Goal: Check status

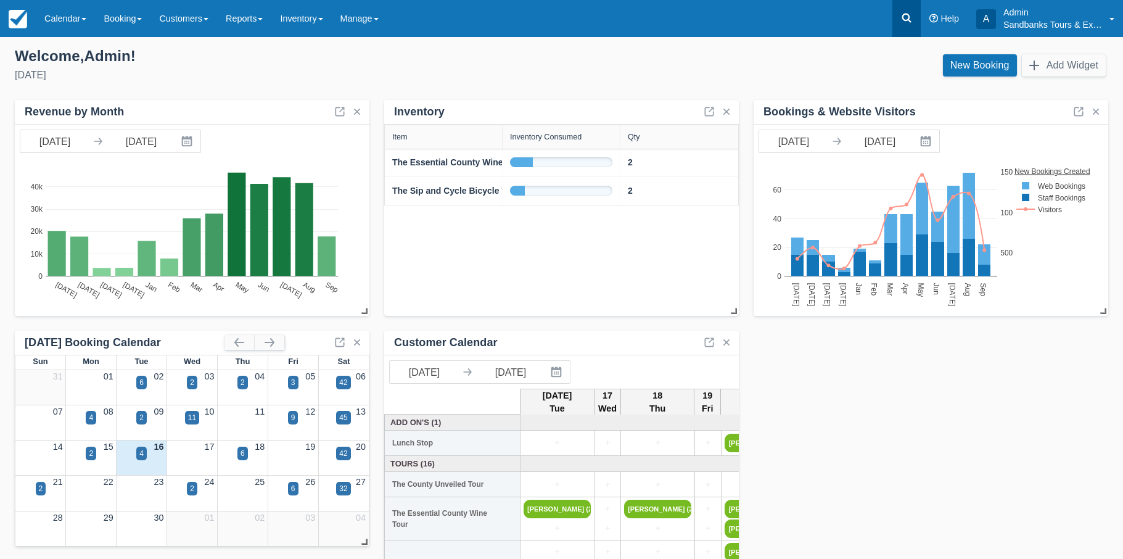
click at [906, 17] on icon at bounding box center [906, 18] width 12 height 12
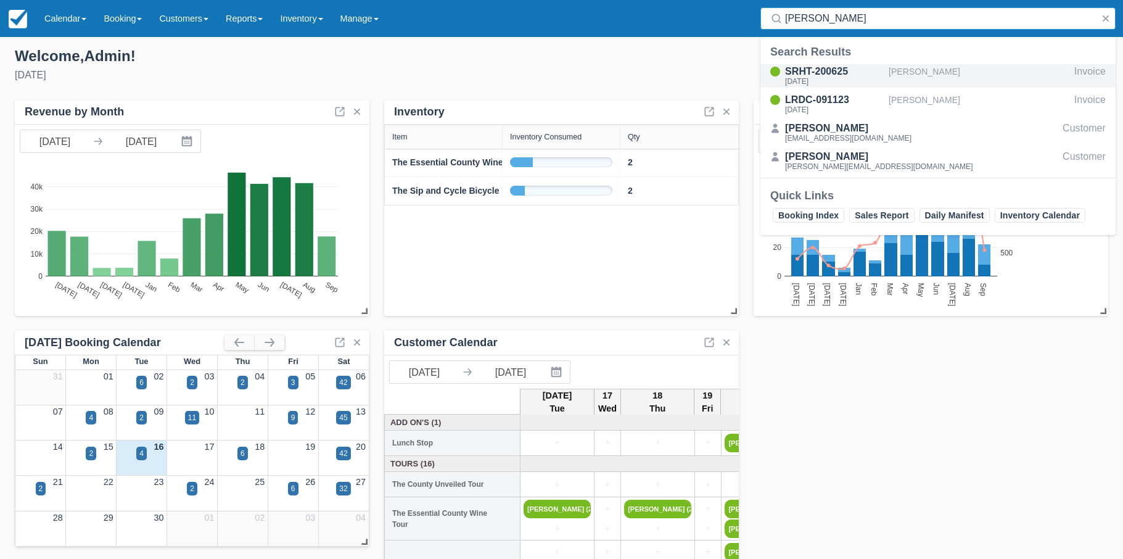
type input "erica h"
click at [827, 76] on div "SRHT-200625" at bounding box center [834, 71] width 99 height 15
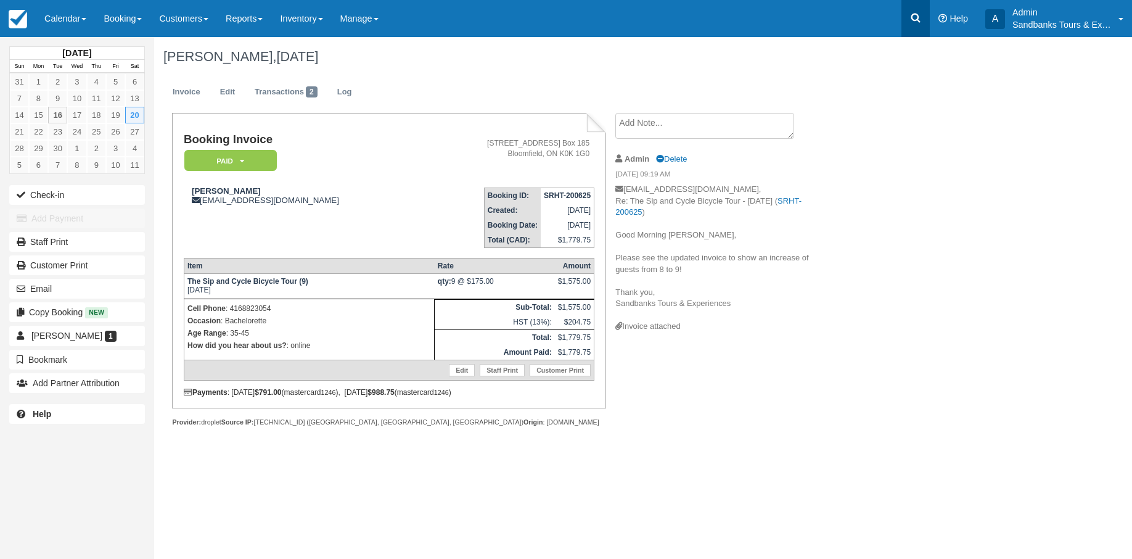
click at [917, 19] on icon at bounding box center [915, 18] width 9 height 9
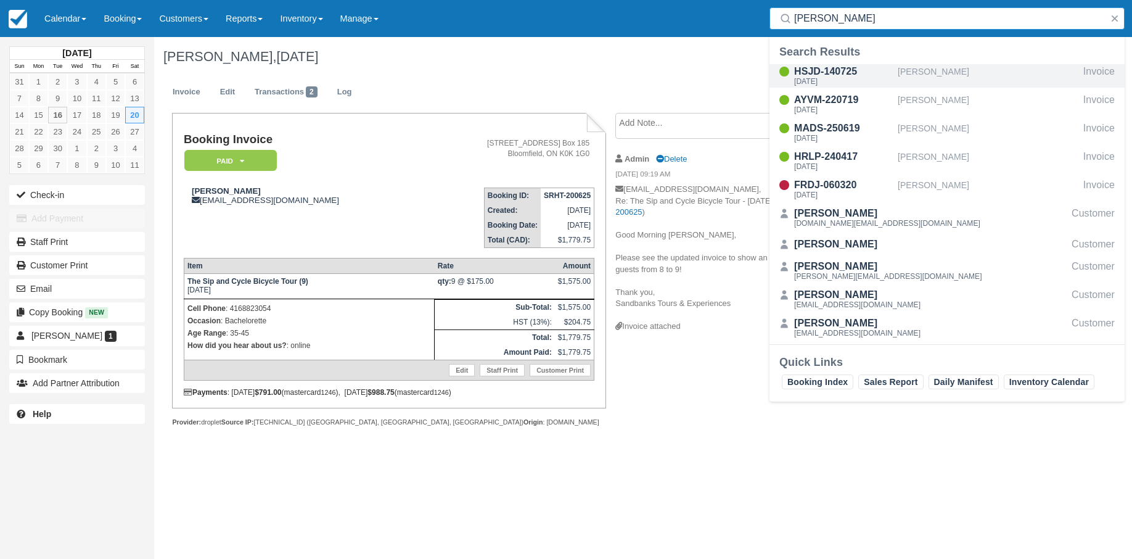
type input "[PERSON_NAME]"
click at [835, 73] on div "HSJD-140725" at bounding box center [843, 71] width 99 height 15
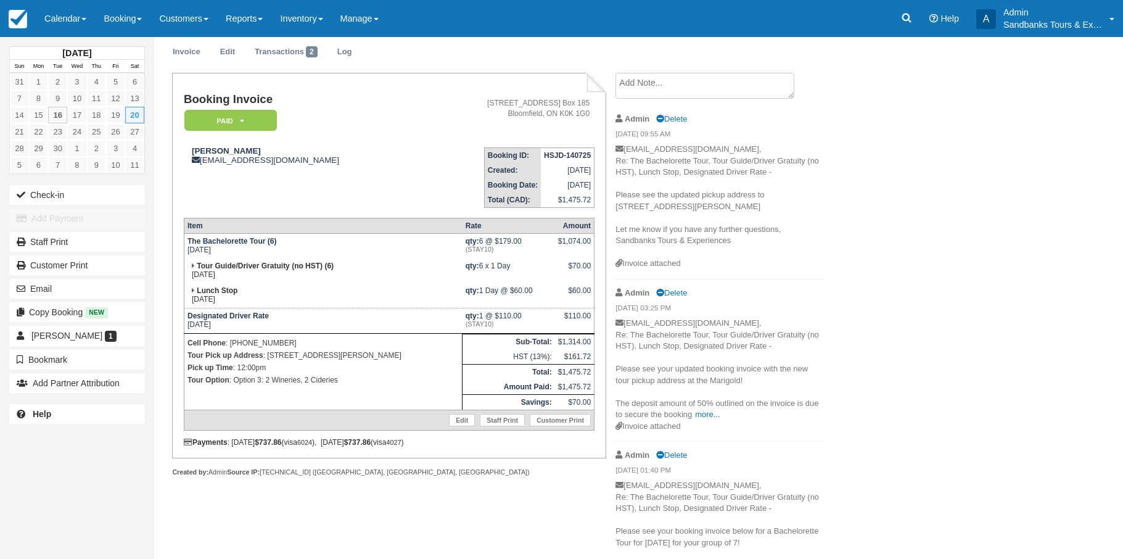
scroll to position [62, 0]
